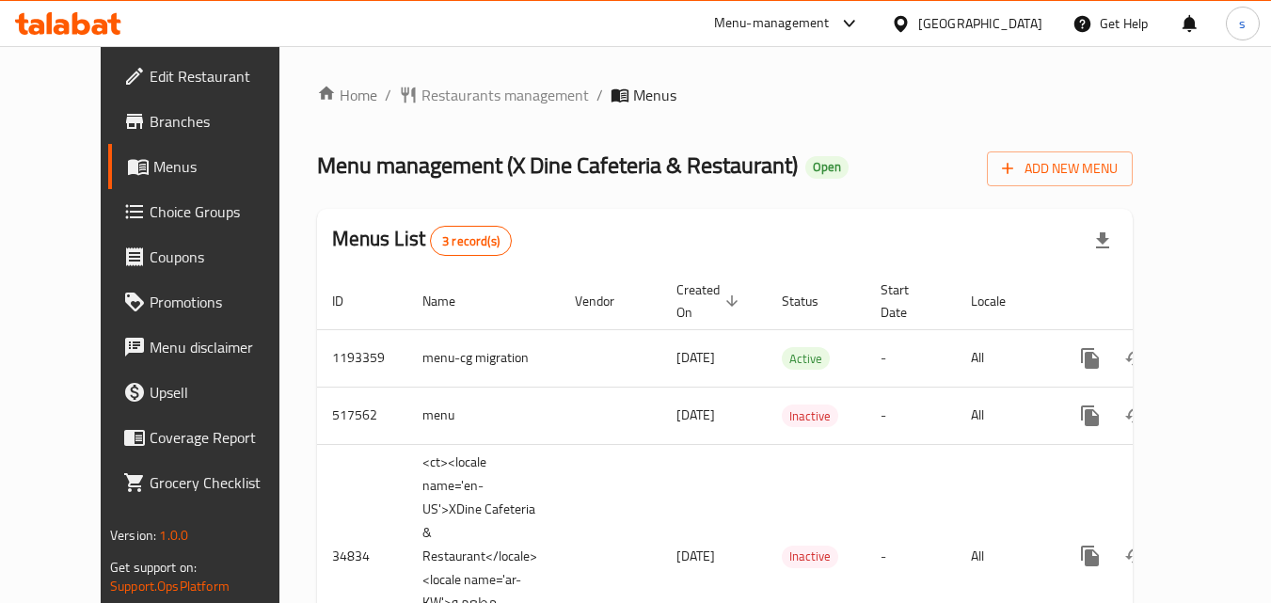
click at [1021, 13] on div "[GEOGRAPHIC_DATA]" at bounding box center [980, 23] width 124 height 21
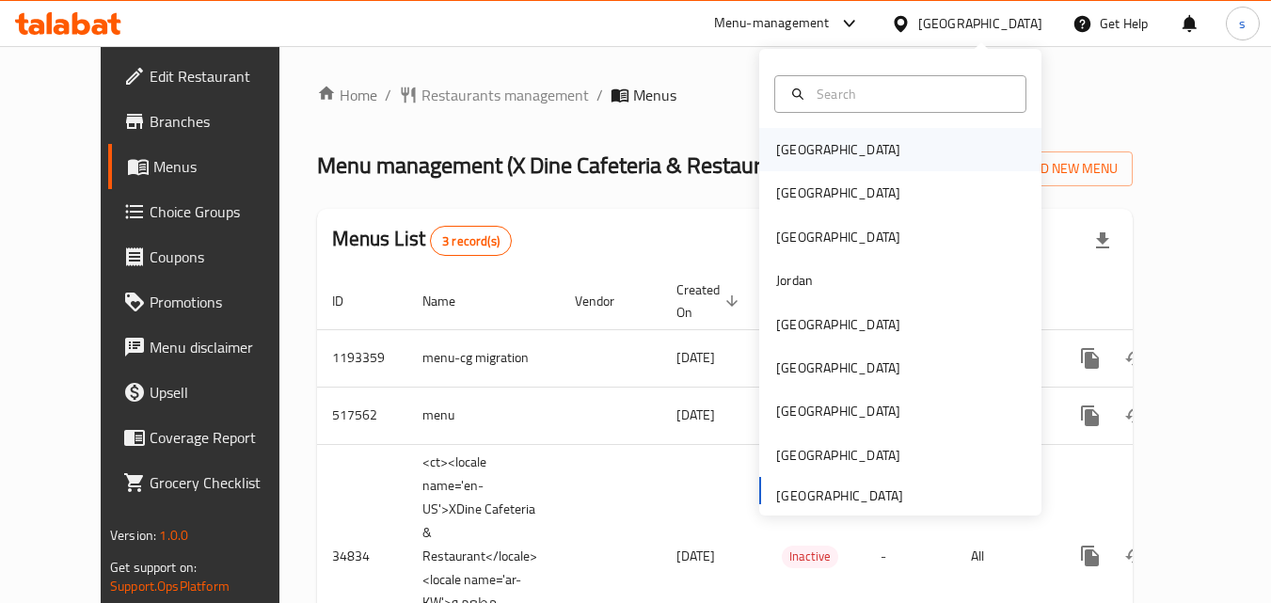
click at [805, 159] on div "[GEOGRAPHIC_DATA]" at bounding box center [838, 149] width 124 height 21
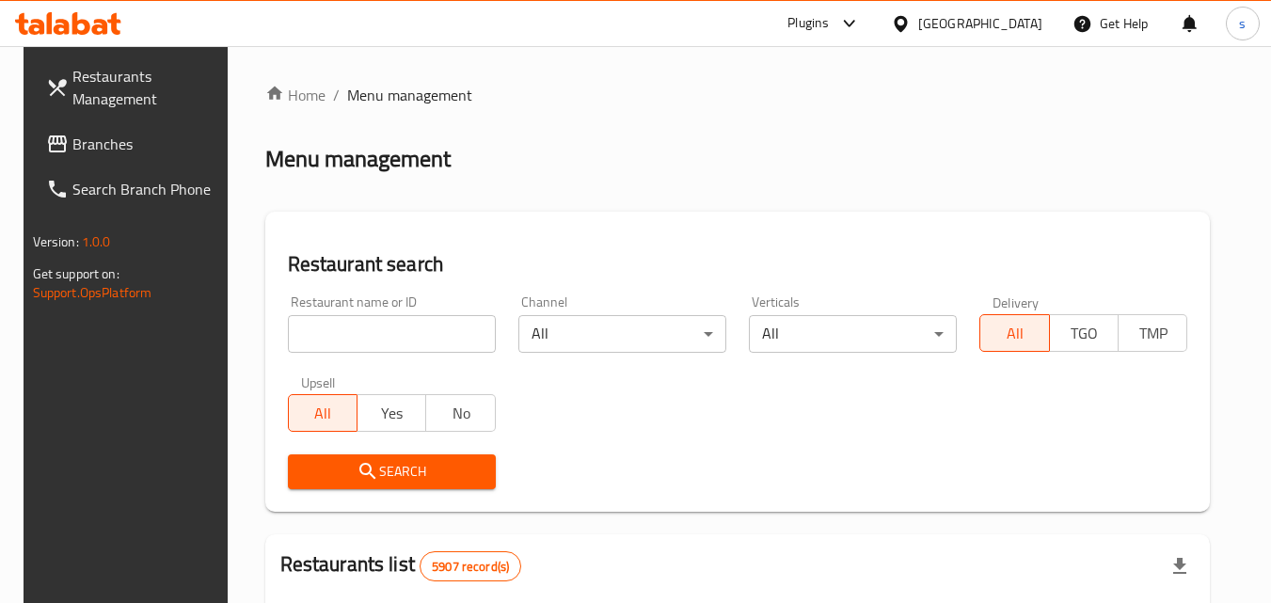
click at [149, 144] on span "Branches" at bounding box center [146, 144] width 149 height 23
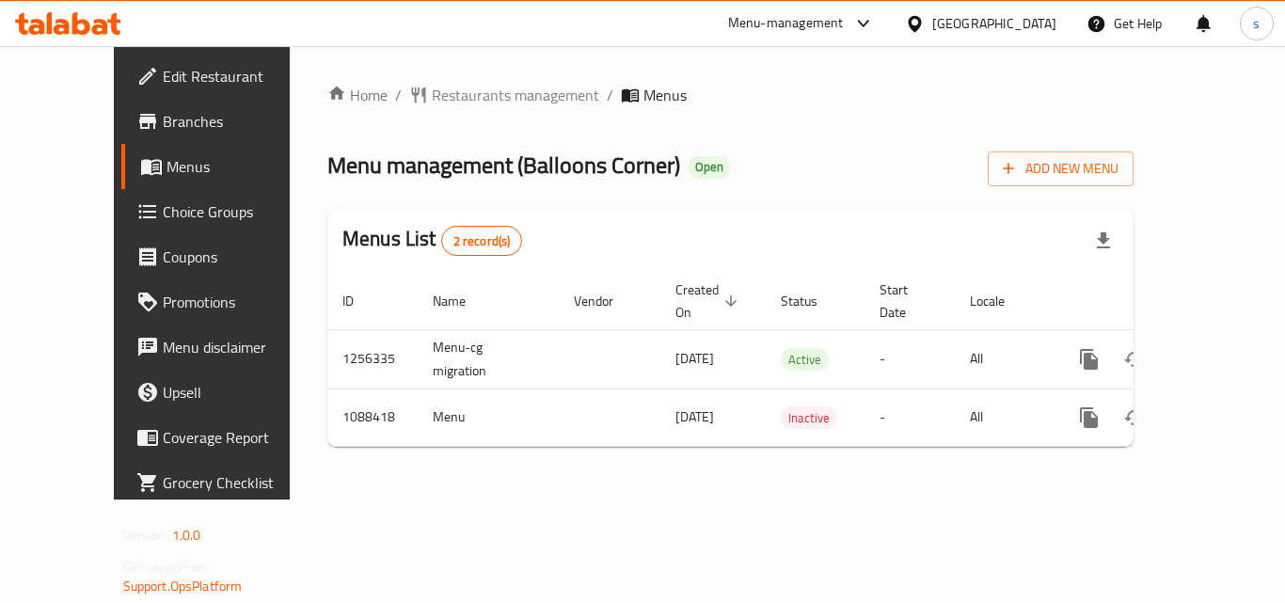
click at [1018, 24] on div "[GEOGRAPHIC_DATA]" at bounding box center [994, 23] width 124 height 21
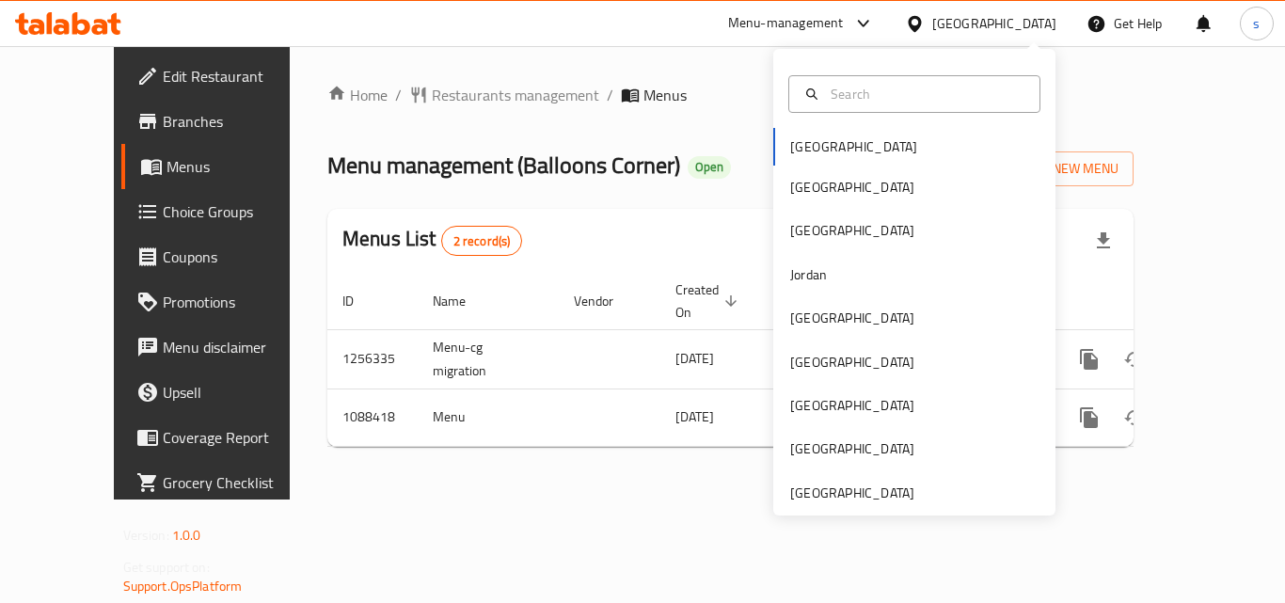
click at [1018, 24] on div "[GEOGRAPHIC_DATA]" at bounding box center [994, 23] width 124 height 21
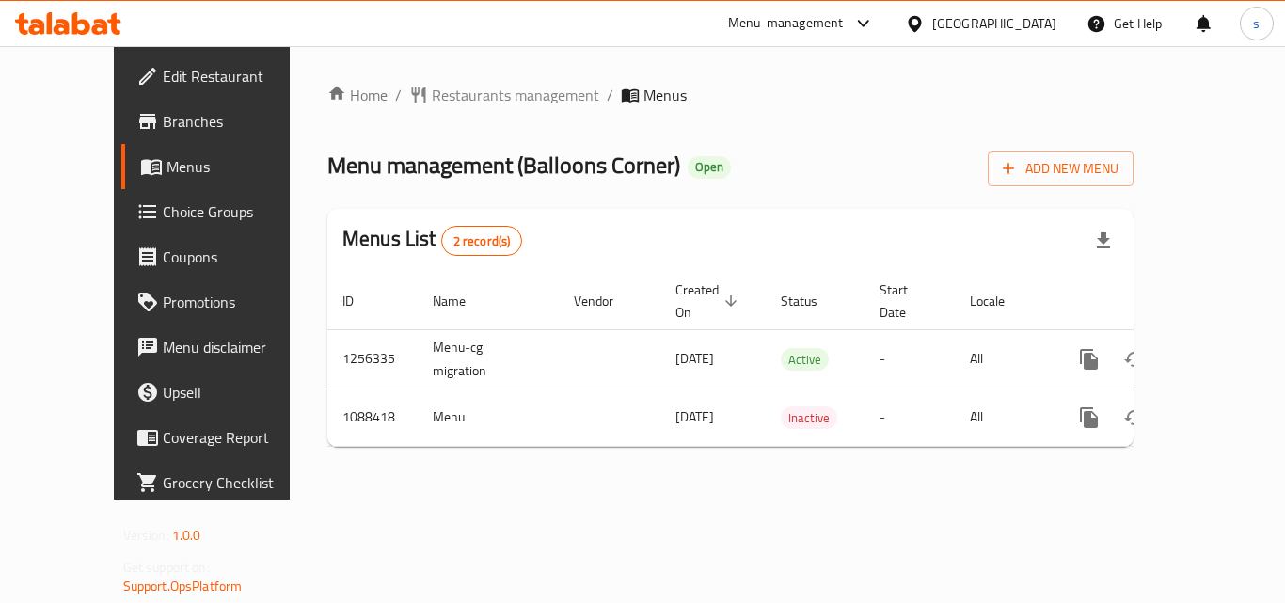
click at [1018, 24] on div "[GEOGRAPHIC_DATA]" at bounding box center [994, 23] width 124 height 21
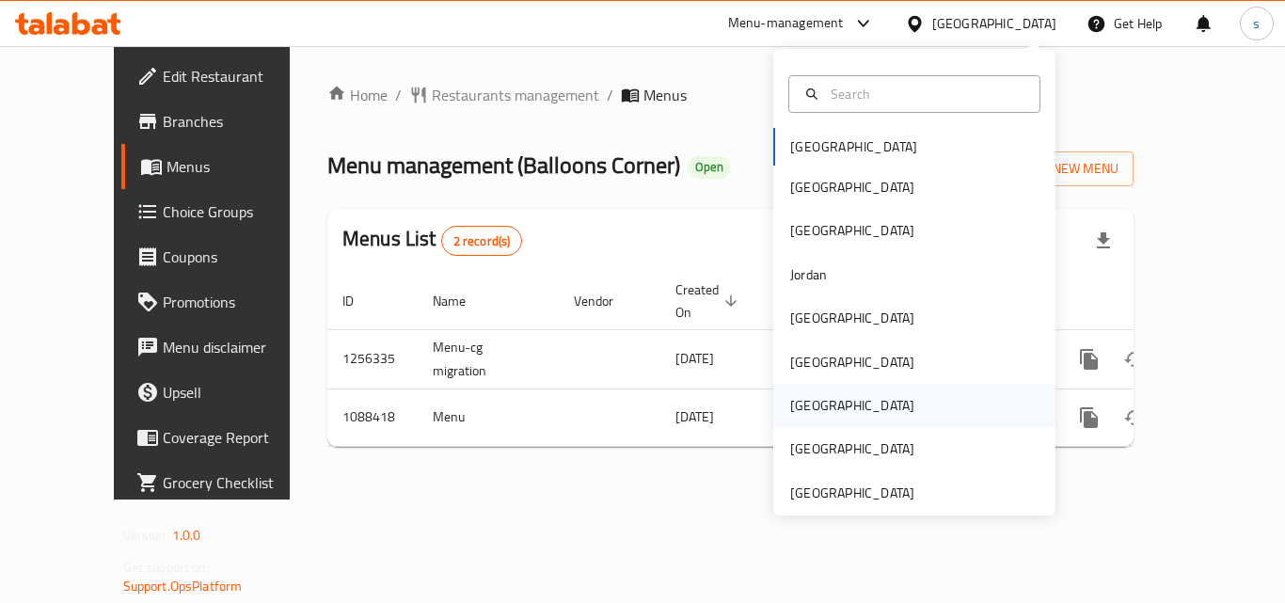
click at [799, 395] on div "[GEOGRAPHIC_DATA]" at bounding box center [852, 405] width 124 height 21
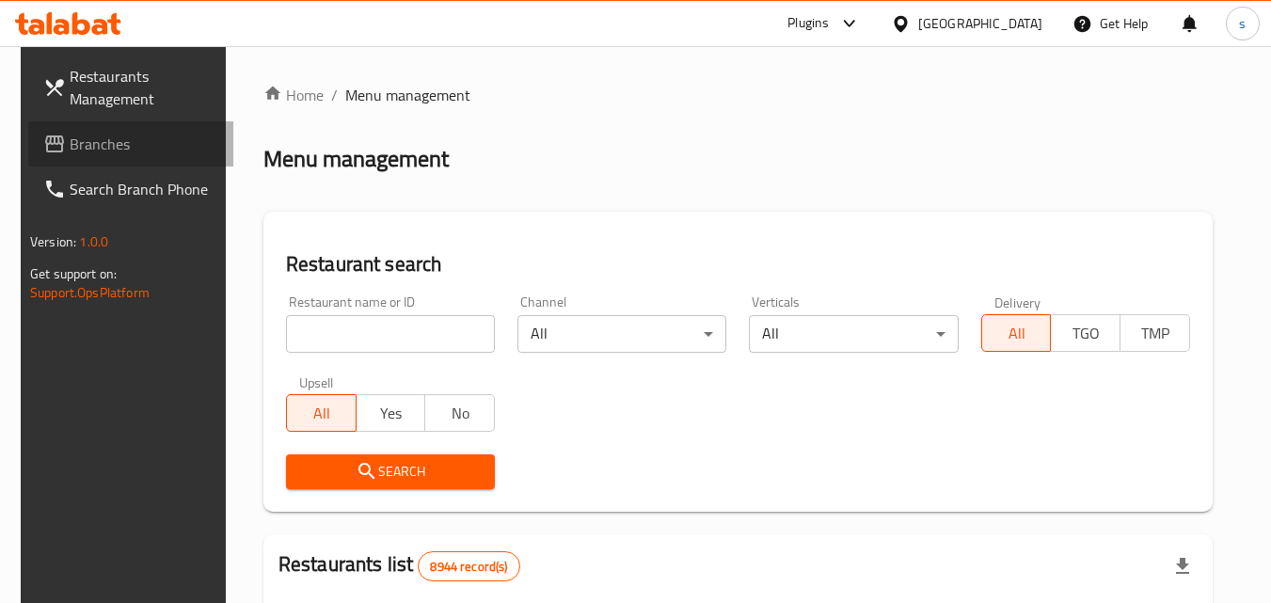
click at [108, 141] on span "Branches" at bounding box center [144, 144] width 149 height 23
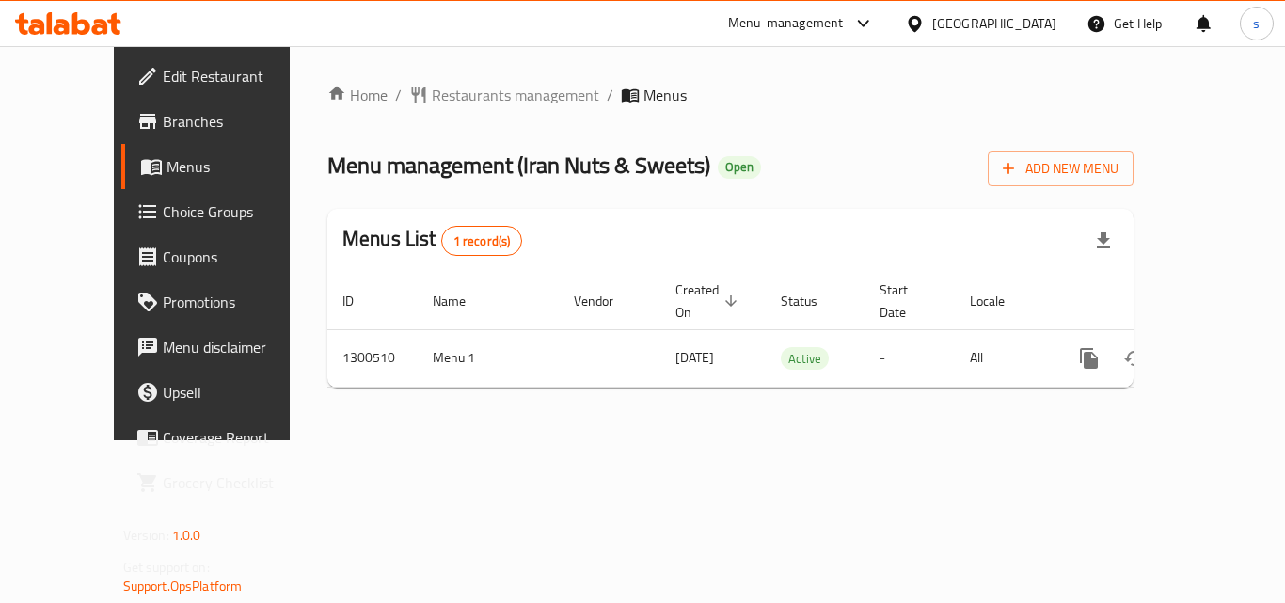
click at [921, 16] on icon at bounding box center [914, 23] width 13 height 16
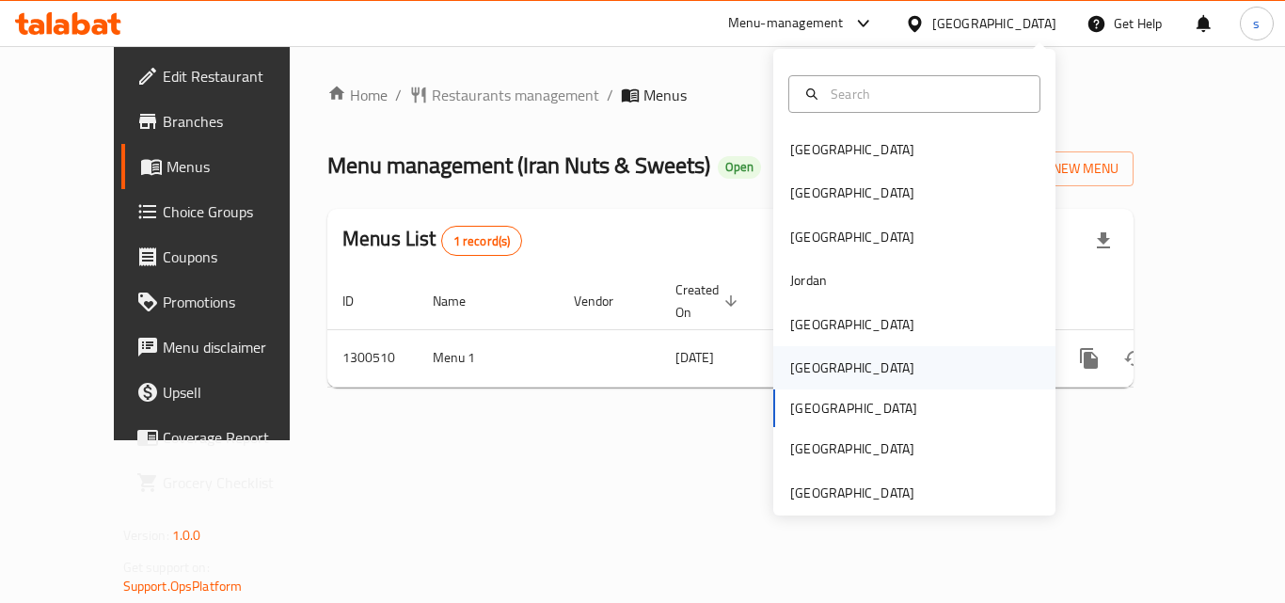
click at [810, 374] on div "[GEOGRAPHIC_DATA]" at bounding box center [852, 367] width 124 height 21
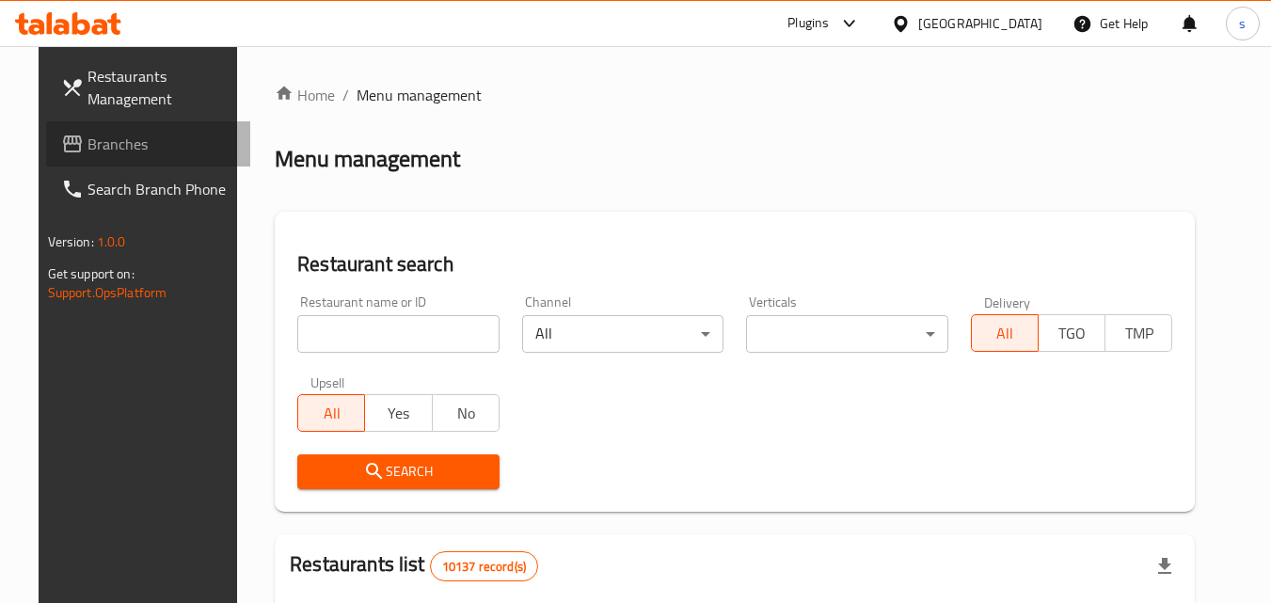
click at [109, 143] on span "Branches" at bounding box center [161, 144] width 149 height 23
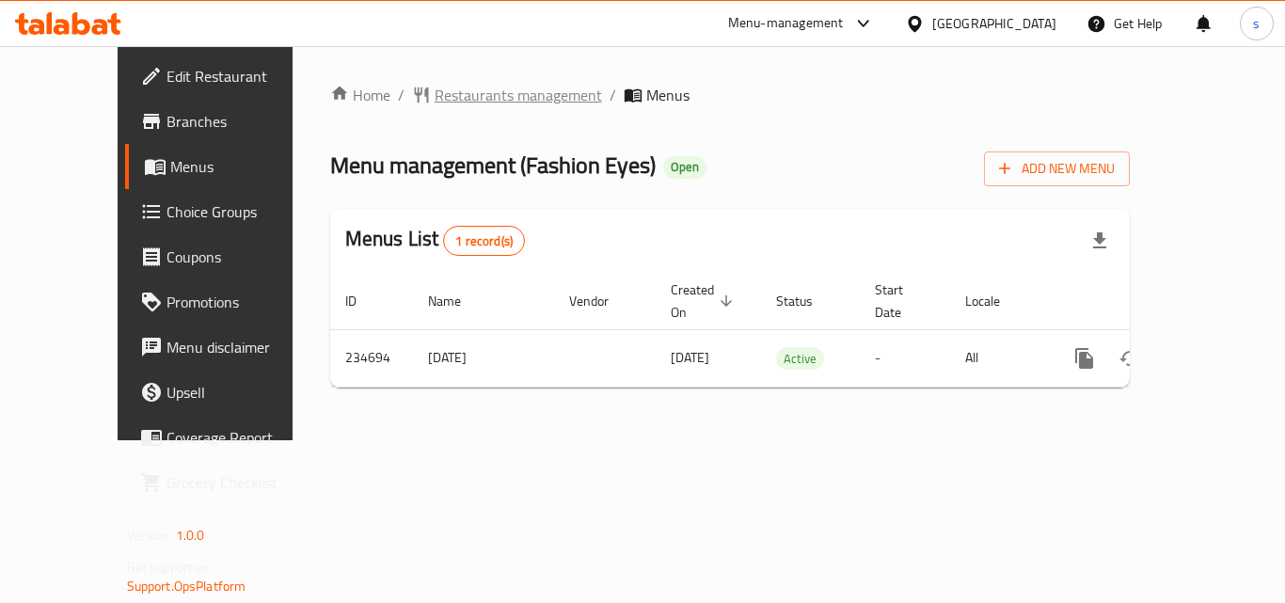
click at [435, 98] on span "Restaurants management" at bounding box center [518, 95] width 167 height 23
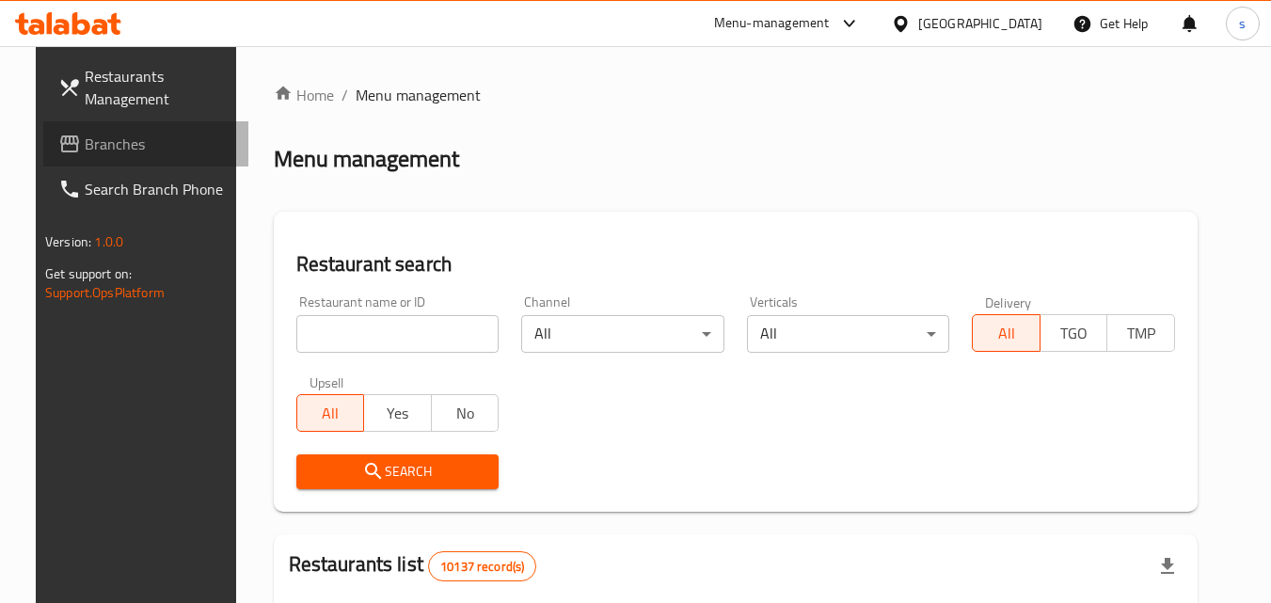
click at [103, 146] on span "Branches" at bounding box center [159, 144] width 149 height 23
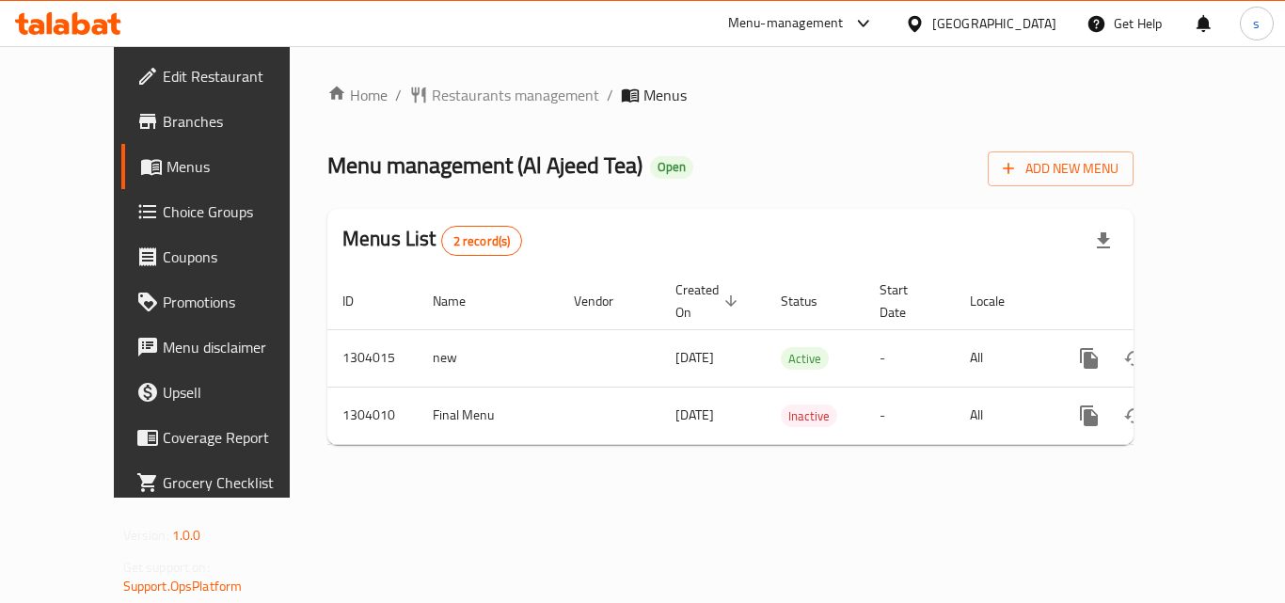
click at [925, 21] on icon at bounding box center [915, 24] width 20 height 20
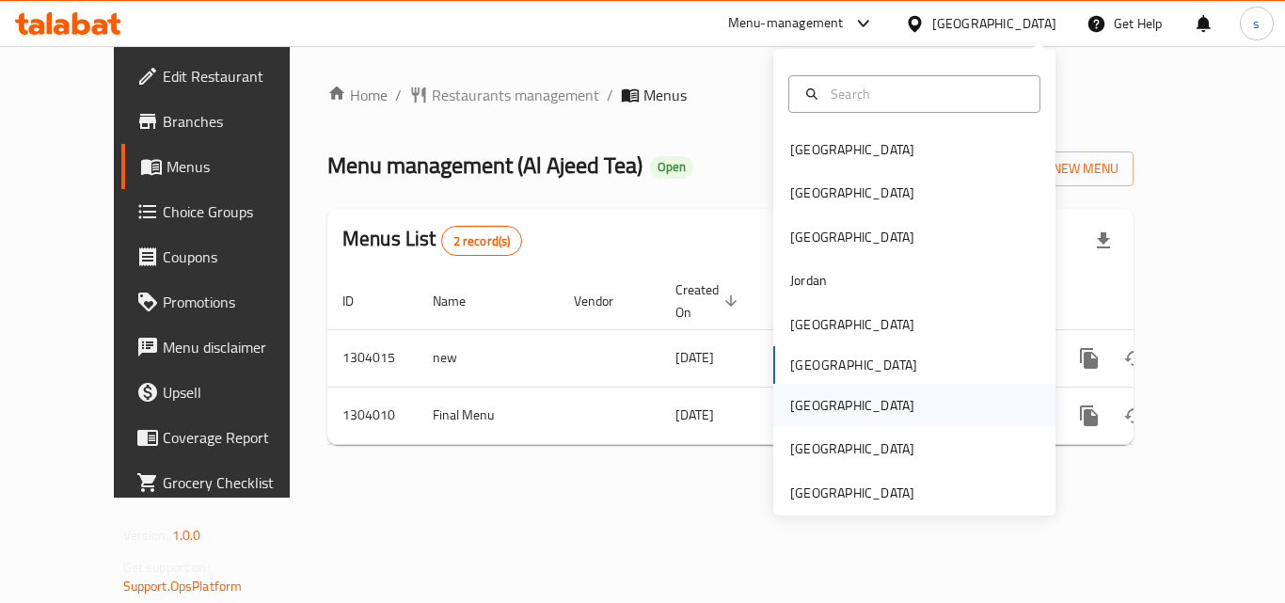
click at [850, 401] on div "[GEOGRAPHIC_DATA]" at bounding box center [914, 405] width 282 height 43
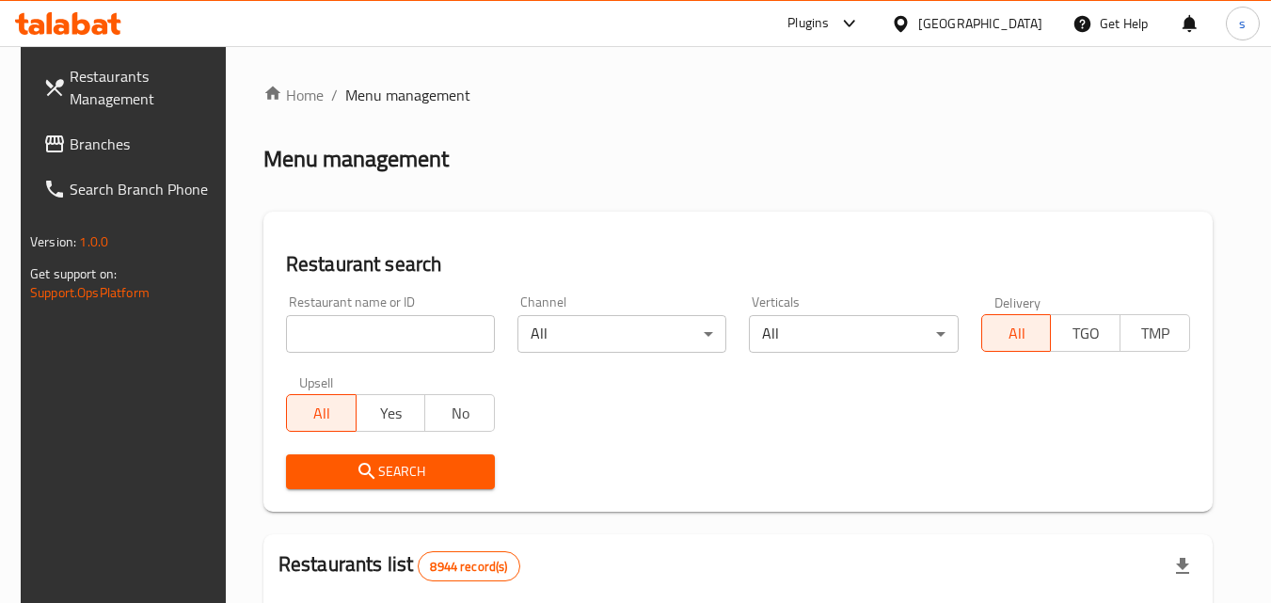
click at [119, 142] on span "Branches" at bounding box center [144, 144] width 149 height 23
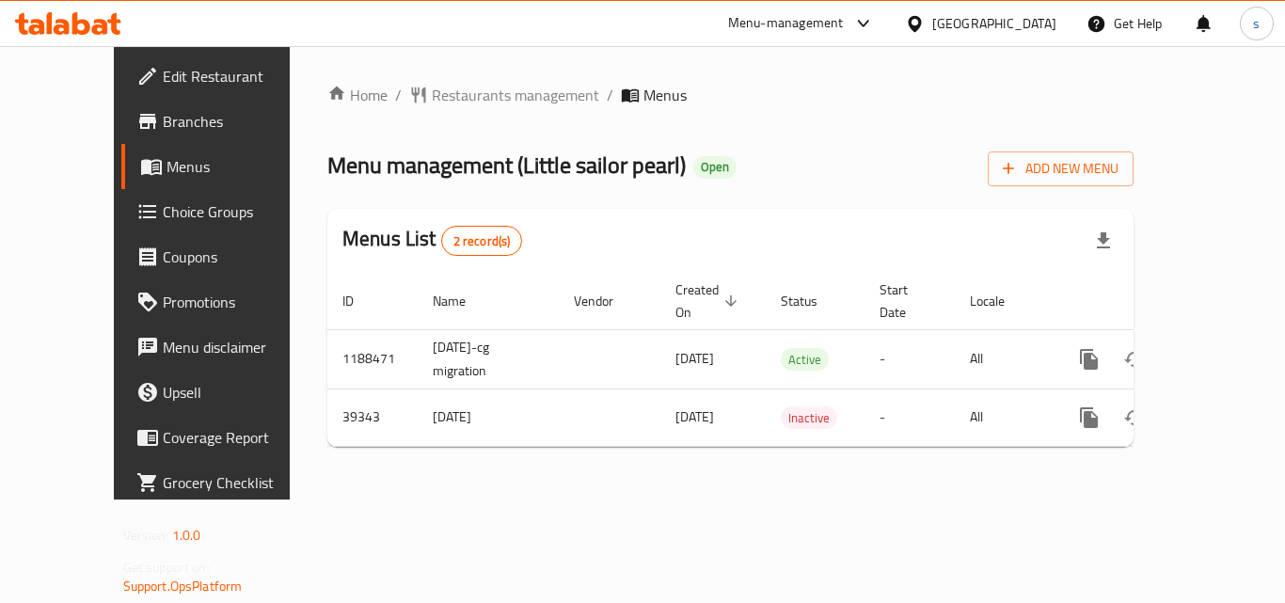
click at [308, 36] on div "Menu-management [GEOGRAPHIC_DATA] Get Help s" at bounding box center [642, 23] width 1285 height 45
click at [336, 24] on div "Menu-management [GEOGRAPHIC_DATA] Get Help s" at bounding box center [642, 23] width 1285 height 45
